Goal: Task Accomplishment & Management: Use online tool/utility

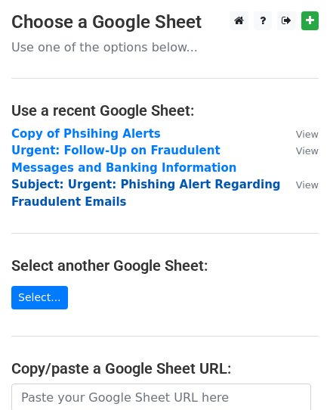
click at [91, 202] on strong "Subject: Urgent: Phishing Alert Regarding Fraudulent Emails" at bounding box center [146, 193] width 270 height 31
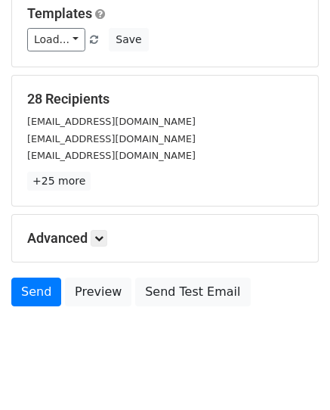
scroll to position [237, 0]
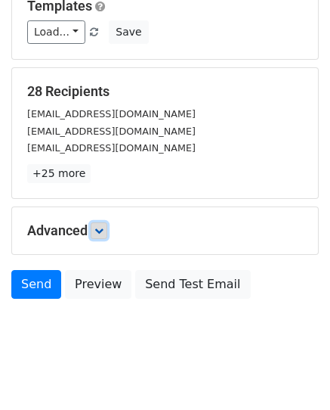
click at [104, 226] on icon at bounding box center [99, 230] width 9 height 9
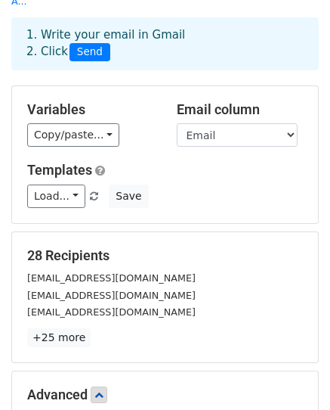
scroll to position [78, 0]
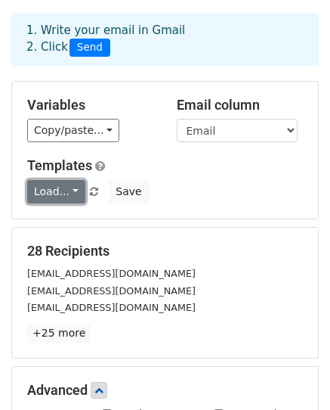
click at [61, 180] on link "Load..." at bounding box center [56, 191] width 58 height 23
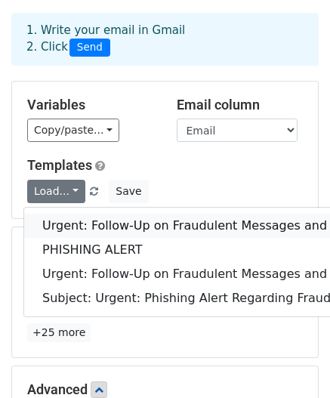
click at [82, 214] on link "Urgent: Follow-Up on Fraudulent Messages and Banking Information" at bounding box center [248, 226] width 448 height 24
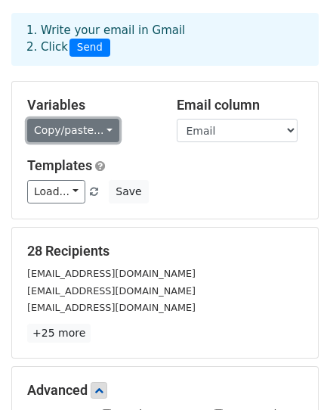
click at [73, 119] on link "Copy/paste..." at bounding box center [73, 130] width 92 height 23
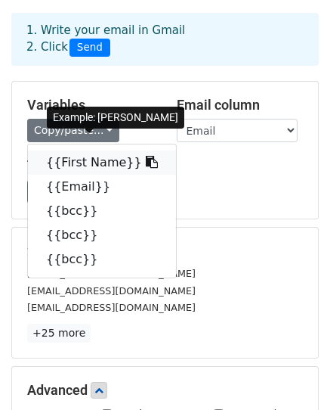
click at [146, 156] on icon at bounding box center [152, 162] width 12 height 12
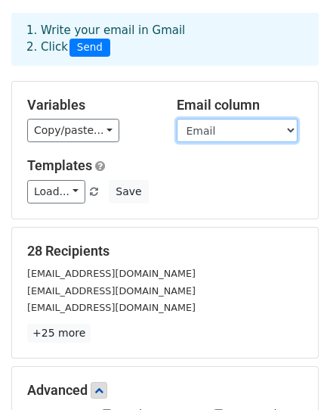
click at [198, 119] on select "First Name Email bcc bcc bcc" at bounding box center [237, 130] width 121 height 23
click at [177, 119] on select "First Name Email bcc bcc bcc" at bounding box center [237, 130] width 121 height 23
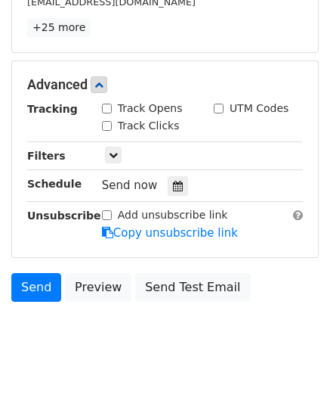
scroll to position [386, 0]
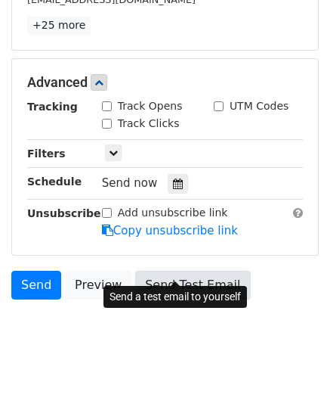
click at [183, 271] on link "Send Test Email" at bounding box center [192, 285] width 115 height 29
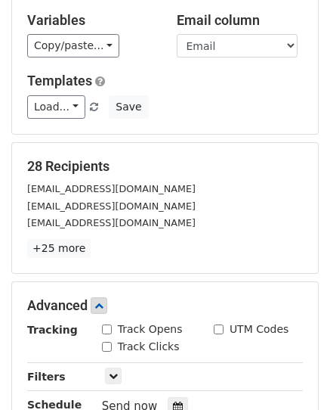
scroll to position [0, 0]
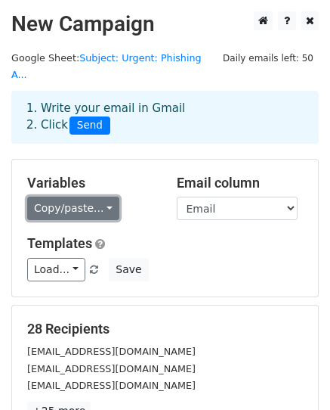
click at [89, 197] on link "Copy/paste..." at bounding box center [73, 208] width 92 height 23
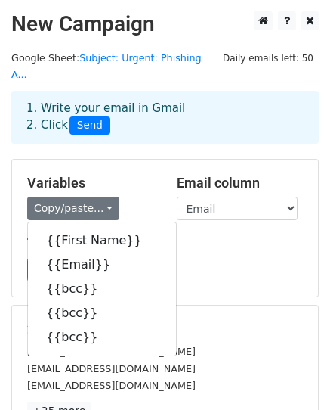
click at [183, 342] on div "info@feelingliviana.com" at bounding box center [165, 350] width 299 height 17
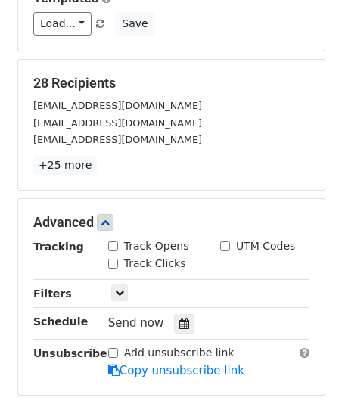
scroll to position [246, 0]
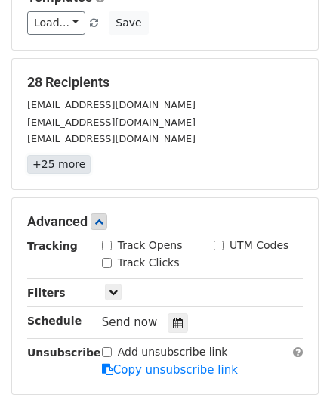
click at [71, 155] on link "+25 more" at bounding box center [59, 164] width 64 height 19
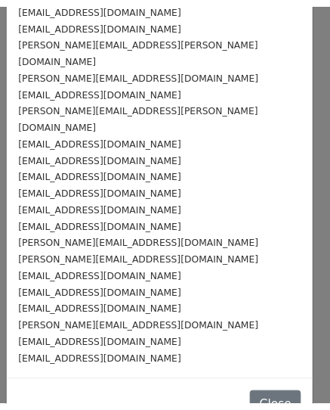
scroll to position [0, 0]
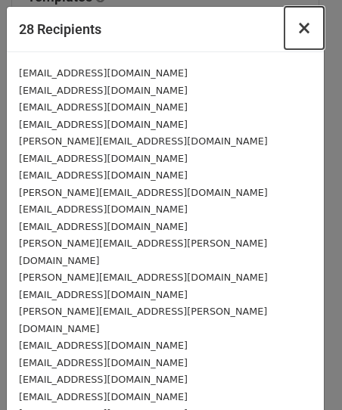
click at [296, 33] on span "×" at bounding box center [303, 27] width 15 height 21
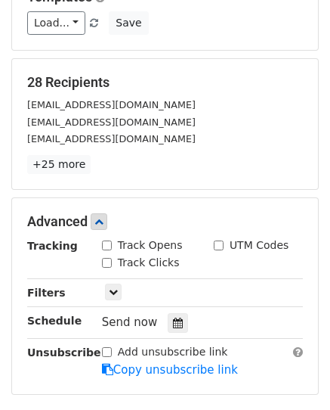
click at [197, 74] on h5 "28 Recipients" at bounding box center [165, 82] width 276 height 17
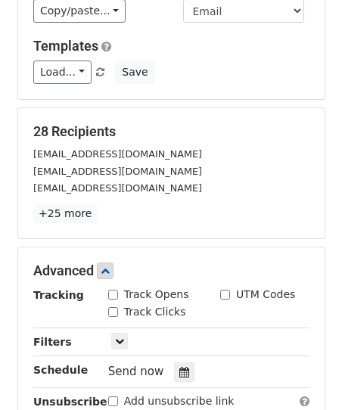
scroll to position [202, 0]
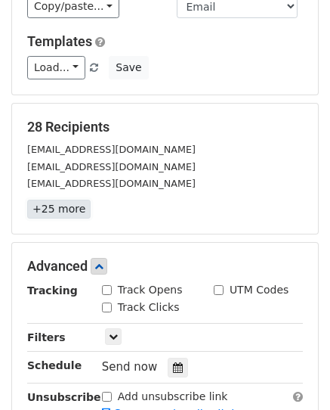
click at [64, 200] on link "+25 more" at bounding box center [59, 209] width 64 height 19
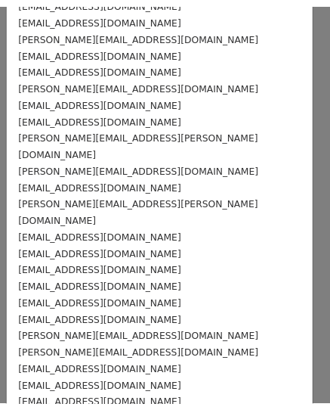
scroll to position [203, 0]
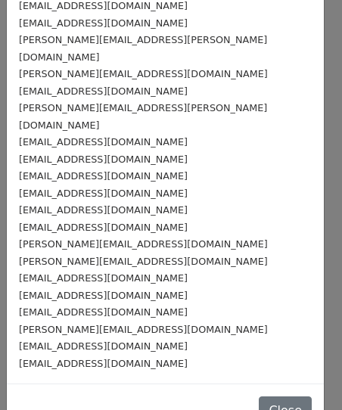
click at [144, 355] on div "ngadd@innovativelabs.com" at bounding box center [165, 363] width 293 height 17
click at [134, 358] on small "ngadd@innovativelabs.com" at bounding box center [103, 363] width 169 height 11
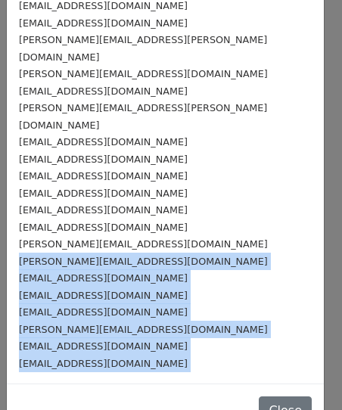
drag, startPoint x: 134, startPoint y: 333, endPoint x: -2, endPoint y: 227, distance: 171.8
click at [0, 227] on html "New Campaign Daily emails left: 50 Google Sheet: Subject: Urgent: Phishing A...…" at bounding box center [171, 204] width 342 height 813
click at [262, 396] on button "Close" at bounding box center [285, 410] width 53 height 29
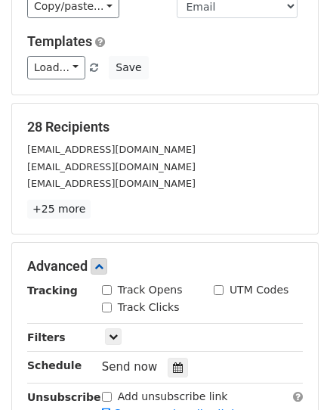
scroll to position [0, 0]
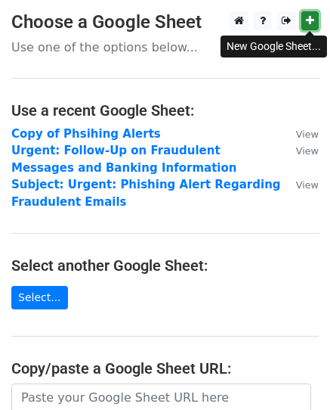
click at [314, 28] on link at bounding box center [310, 20] width 17 height 19
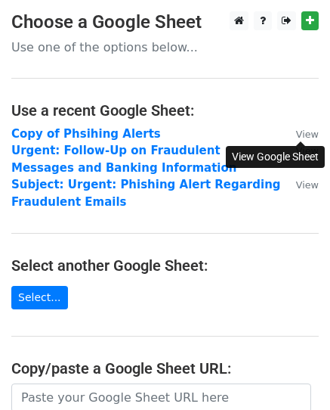
click at [311, 135] on small "View" at bounding box center [307, 134] width 23 height 11
click at [118, 132] on strong "Copy of Phsihing Alerts" at bounding box center [86, 134] width 150 height 14
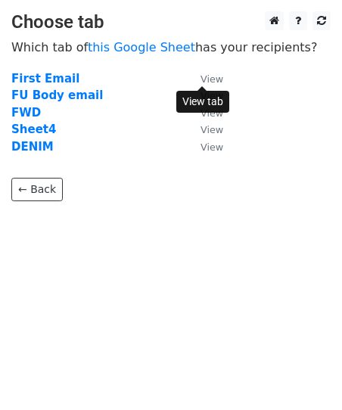
click at [213, 76] on small "View" at bounding box center [211, 78] width 23 height 11
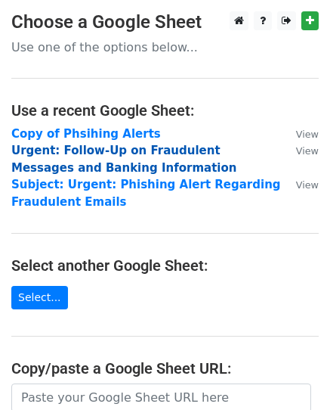
click at [106, 147] on strong "Urgent: Follow-Up on Fraudulent Messages and Banking Information" at bounding box center [123, 159] width 225 height 31
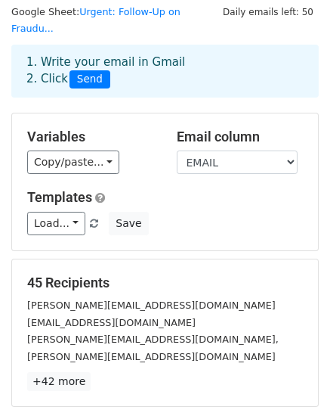
scroll to position [45, 0]
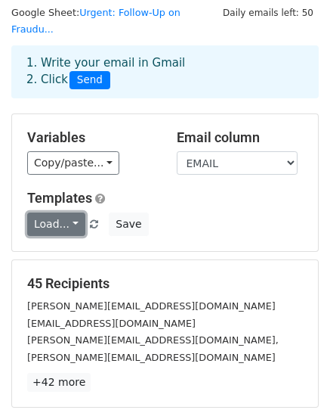
click at [64, 212] on link "Load..." at bounding box center [56, 223] width 58 height 23
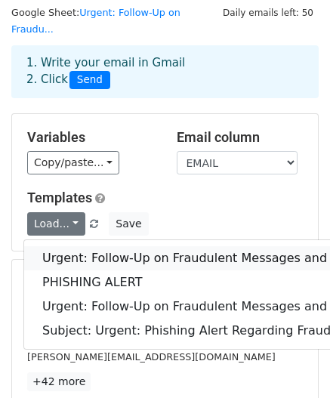
click at [83, 246] on link "Urgent: Follow-Up on Fraudulent Messages and Banking Information" at bounding box center [248, 258] width 448 height 24
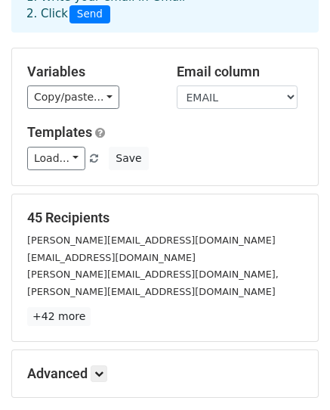
scroll to position [230, 0]
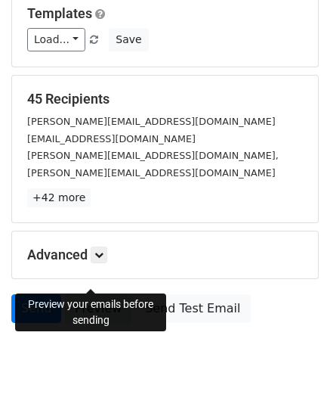
click at [93, 294] on link "Preview" at bounding box center [98, 308] width 67 height 29
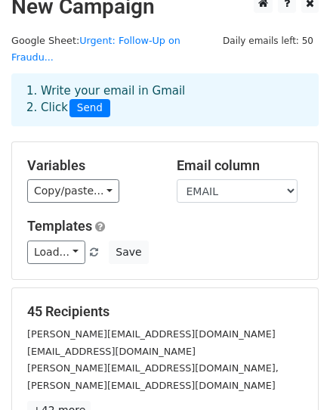
scroll to position [0, 0]
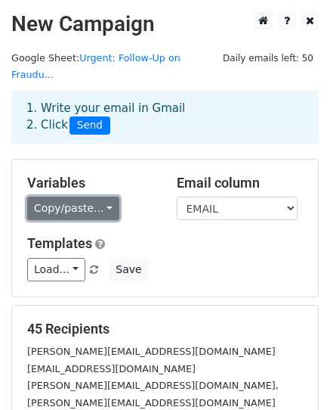
click at [75, 197] on link "Copy/paste..." at bounding box center [73, 208] width 92 height 23
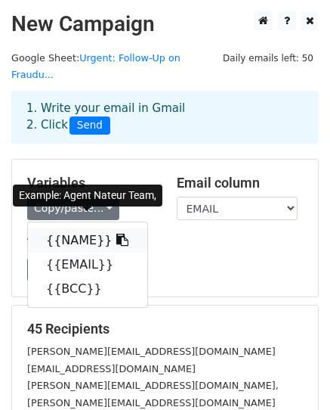
click at [116, 234] on icon at bounding box center [122, 240] width 12 height 12
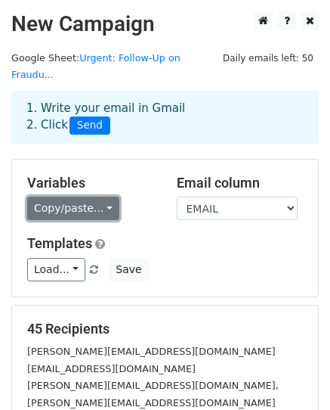
click at [85, 197] on link "Copy/paste..." at bounding box center [73, 208] width 92 height 23
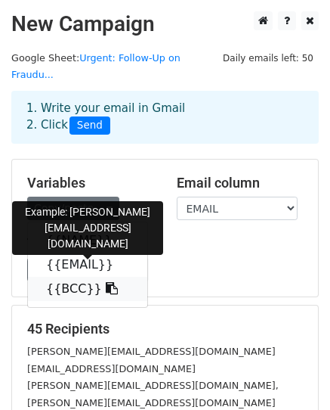
click at [106, 282] on icon at bounding box center [112, 288] width 12 height 12
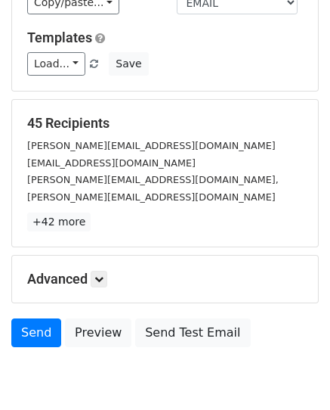
scroll to position [206, 0]
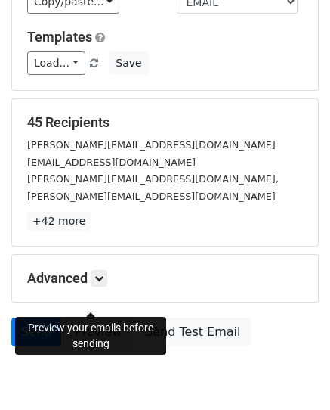
click at [80, 318] on link "Preview" at bounding box center [98, 332] width 67 height 29
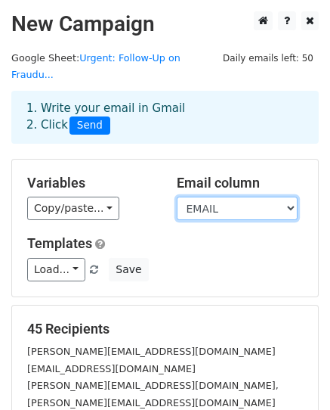
click at [200, 197] on select "NAME EMAIL BCC" at bounding box center [237, 208] width 121 height 23
click at [177, 197] on select "NAME EMAIL BCC" at bounding box center [237, 208] width 121 height 23
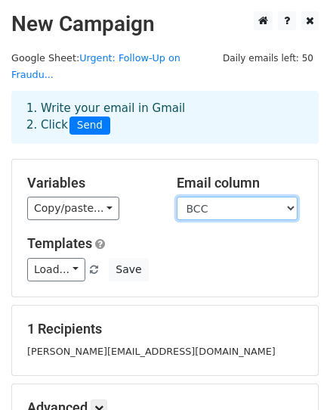
click at [200, 197] on select "NAME EMAIL BCC" at bounding box center [237, 208] width 121 height 23
select select "EMAIL"
click at [177, 197] on select "NAME EMAIL BCC" at bounding box center [237, 208] width 121 height 23
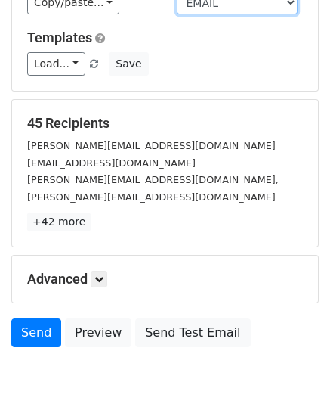
scroll to position [207, 0]
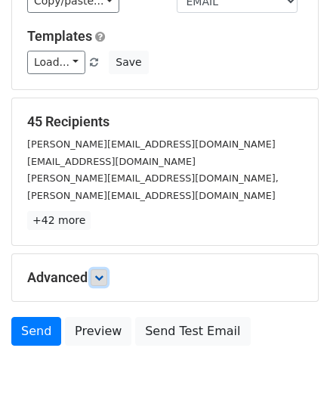
click at [98, 269] on link at bounding box center [99, 277] width 17 height 17
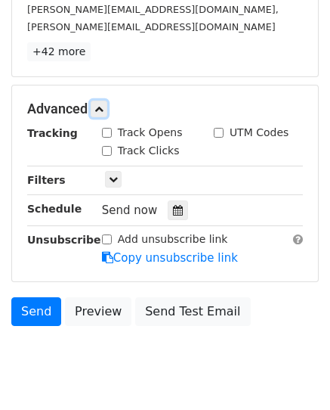
scroll to position [377, 0]
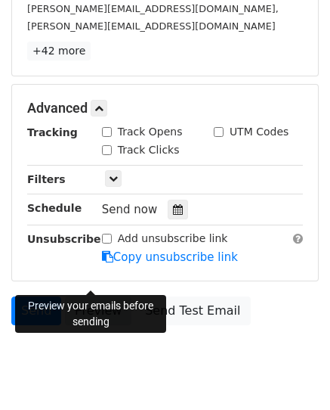
click at [87, 296] on link "Preview" at bounding box center [98, 310] width 67 height 29
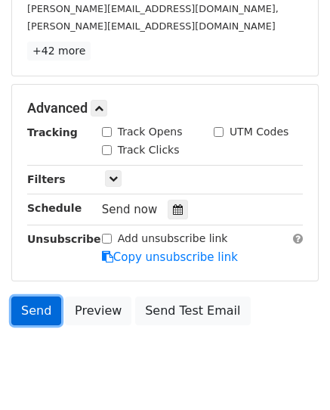
click at [37, 296] on link "Send" at bounding box center [36, 310] width 50 height 29
